Goal: Register for event/course

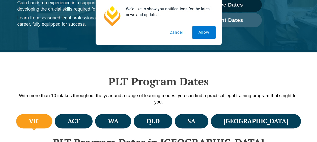
scroll to position [94, 0]
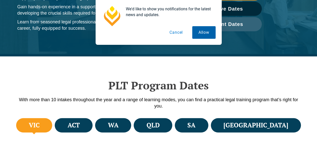
click at [196, 31] on button "Allow" at bounding box center [203, 32] width 23 height 13
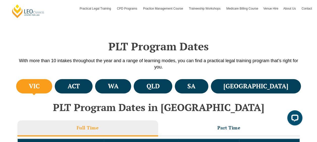
scroll to position [133, 0]
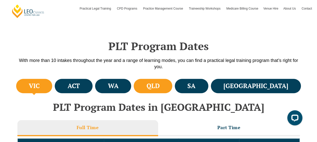
click at [172, 79] on li "QLD" at bounding box center [153, 86] width 39 height 14
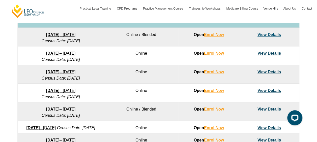
scroll to position [351, 0]
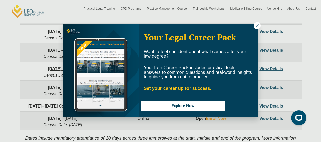
click at [257, 25] on icon at bounding box center [257, 25] width 5 height 5
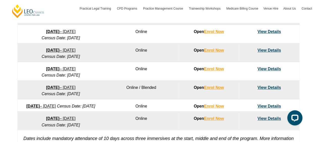
click at [263, 104] on link "View Details" at bounding box center [268, 106] width 23 height 4
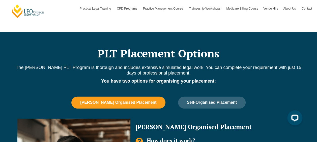
scroll to position [328, 0]
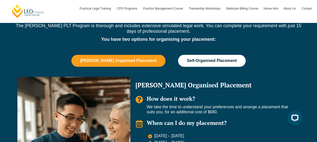
click at [205, 61] on span "Self-Organised Placement" at bounding box center [212, 60] width 50 height 5
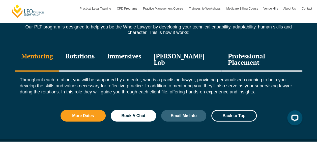
scroll to position [561, 0]
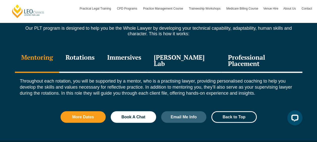
click at [247, 67] on div "Professional Placement" at bounding box center [261, 61] width 81 height 24
